Goal: Task Accomplishment & Management: Manage account settings

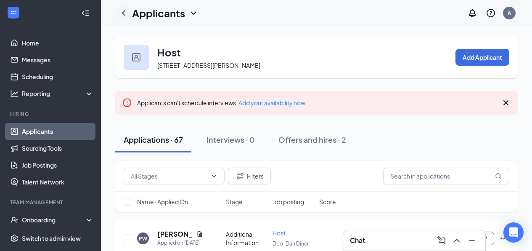
click at [121, 13] on icon "ChevronLeft" at bounding box center [124, 13] width 10 height 10
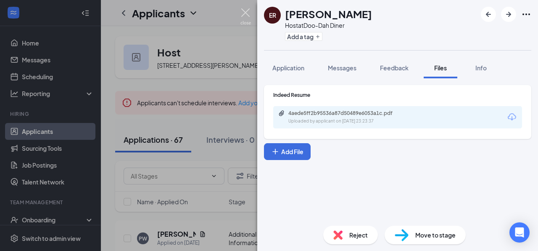
click at [248, 13] on img at bounding box center [245, 16] width 11 height 16
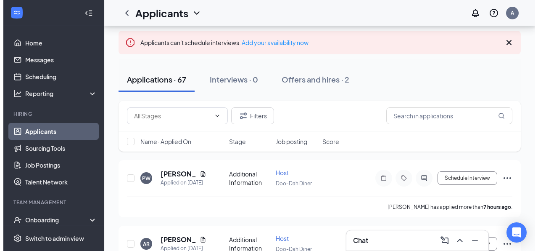
scroll to position [50, 0]
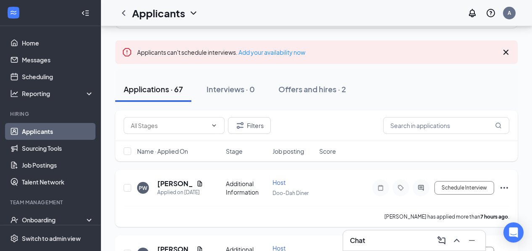
click at [277, 181] on span "Host" at bounding box center [278, 182] width 13 height 8
click at [165, 182] on h5 "[PERSON_NAME]" at bounding box center [175, 183] width 36 height 9
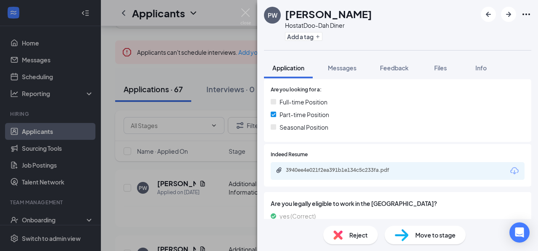
scroll to position [197, 0]
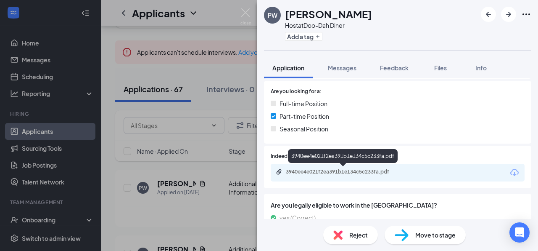
click at [361, 172] on div "3940ee4e021f2ea391b1e134c5c233fa.pdf" at bounding box center [345, 171] width 118 height 7
